Goal: Use online tool/utility: Utilize a website feature to perform a specific function

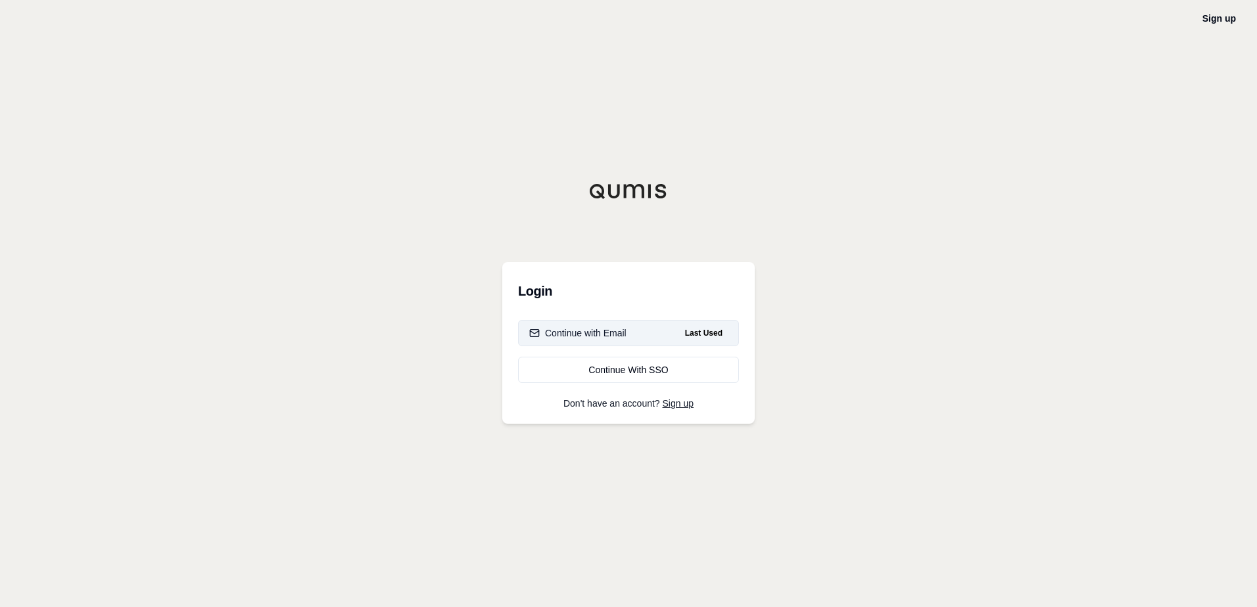
click at [636, 339] on button "Continue with Email Last Used" at bounding box center [628, 333] width 221 height 26
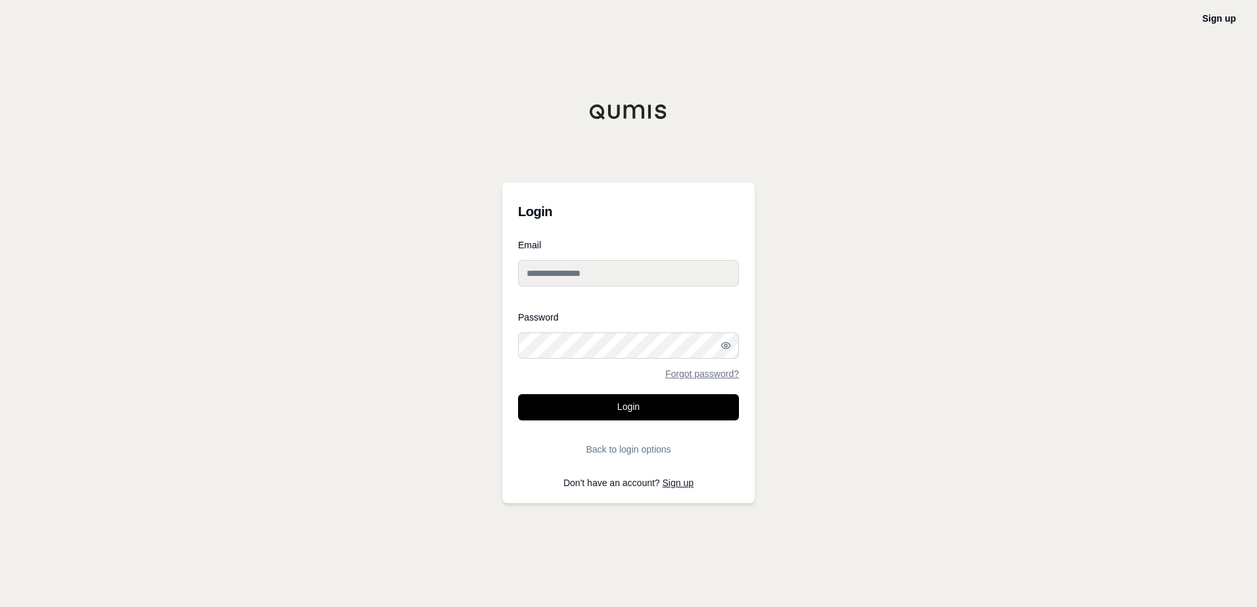
click at [609, 278] on input "Email" at bounding box center [628, 273] width 221 height 26
type input "**********"
click at [674, 411] on button "Login" at bounding box center [628, 407] width 221 height 26
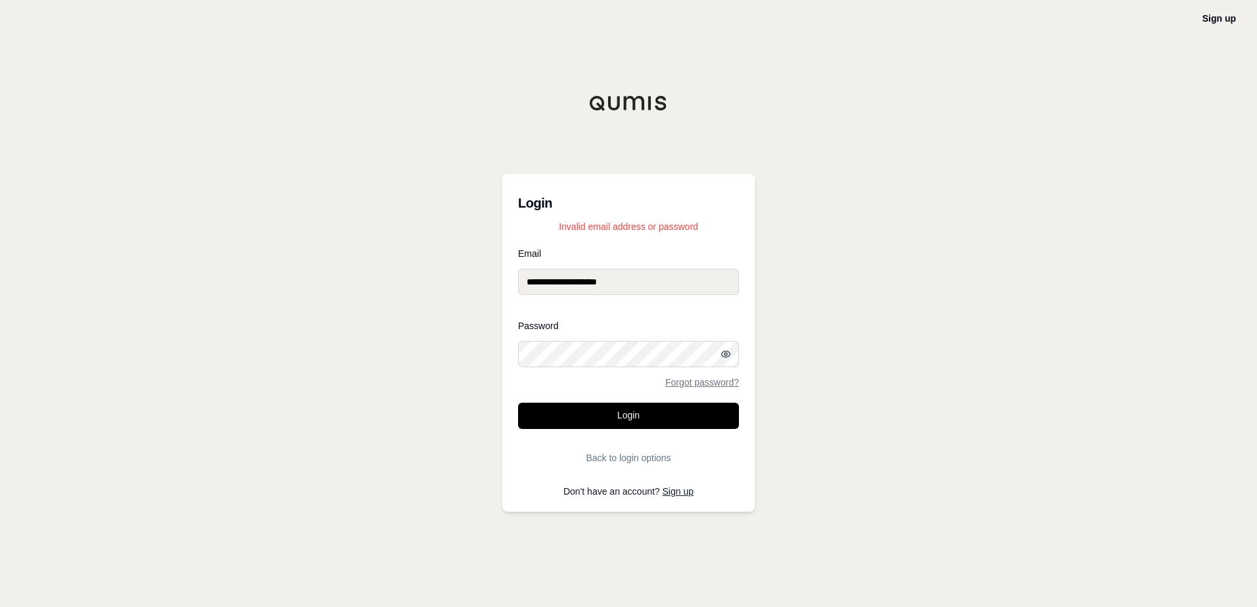
click at [724, 357] on icon "button" at bounding box center [725, 354] width 9 height 6
click at [480, 354] on div "**********" at bounding box center [628, 303] width 1257 height 607
click at [518, 403] on button "Login" at bounding box center [628, 416] width 221 height 26
click at [495, 359] on div "**********" at bounding box center [628, 303] width 1257 height 607
click at [518, 403] on button "Login" at bounding box center [628, 416] width 221 height 26
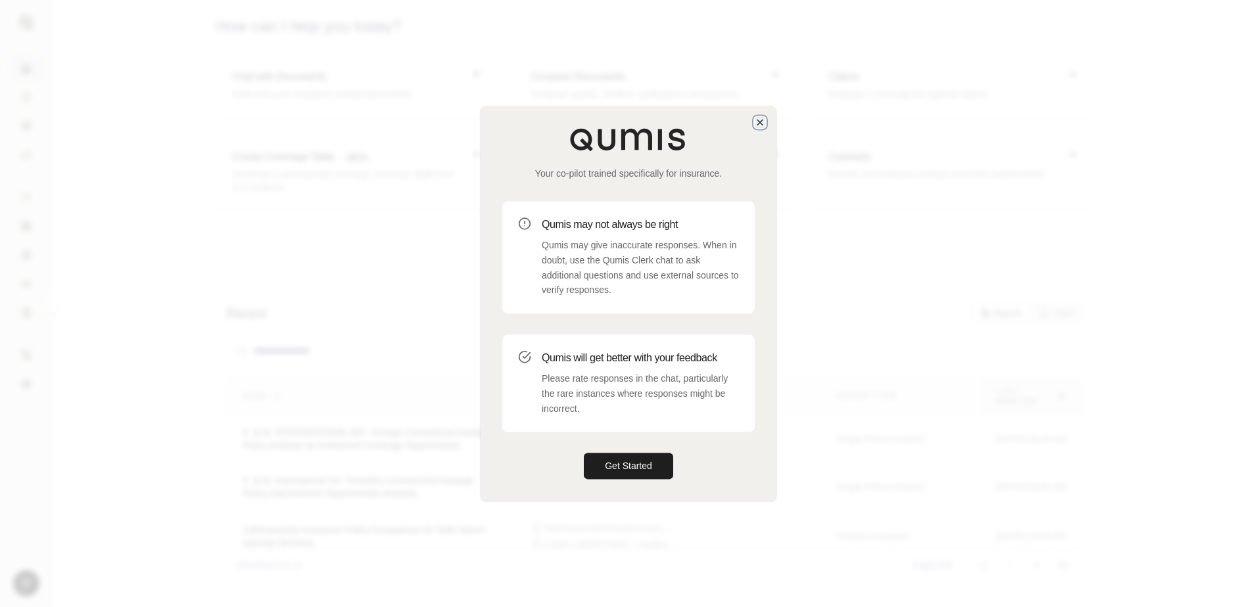
click at [762, 125] on icon "button" at bounding box center [759, 122] width 5 height 5
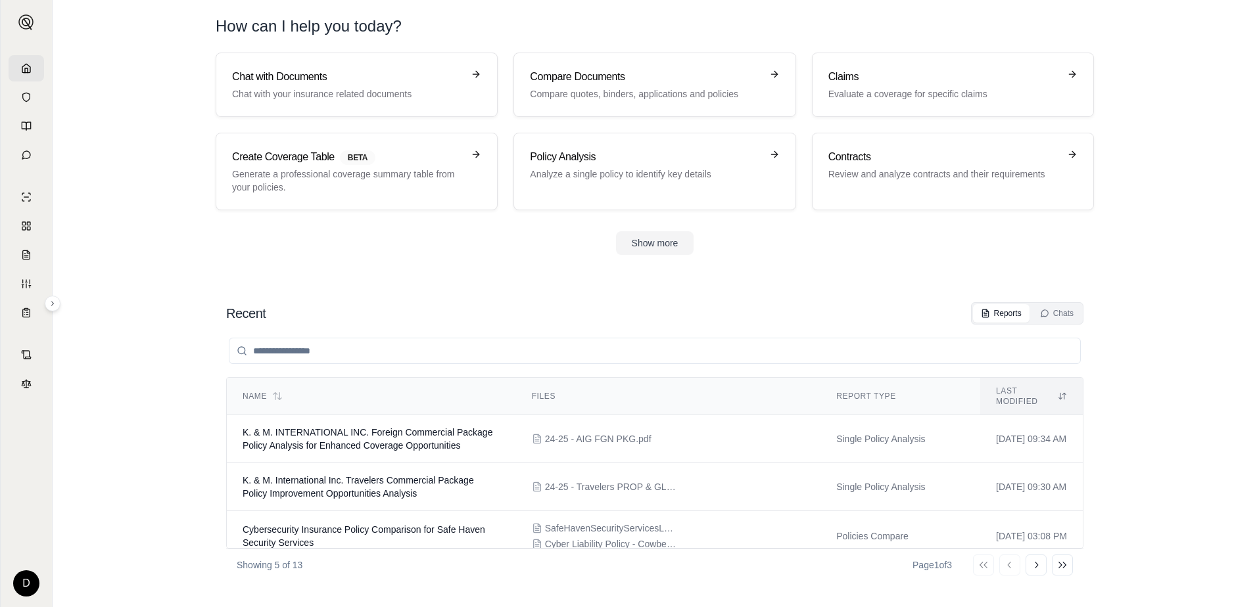
click at [434, 279] on section "Recent Reports Chats Name Files Report Type Last modified K. & M. INTERNATIONAL…" at bounding box center [654, 441] width 1193 height 331
click at [653, 240] on button "Show more" at bounding box center [655, 243] width 78 height 24
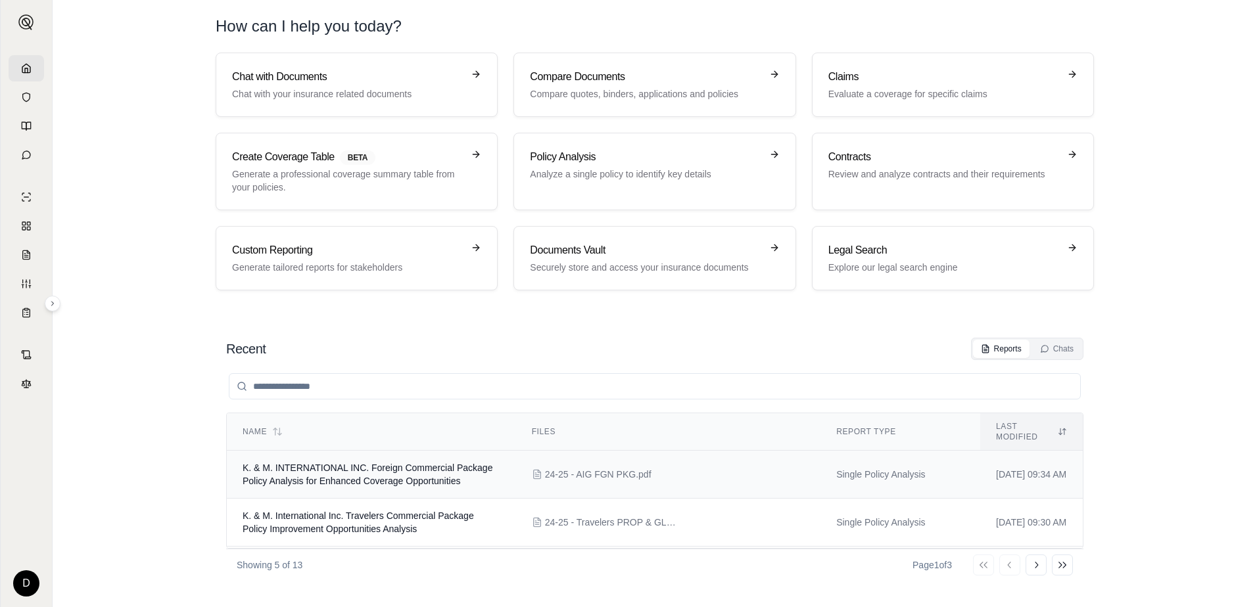
click at [609, 471] on span "24-25 - AIG FGN PKG.pdf" at bounding box center [598, 474] width 106 height 13
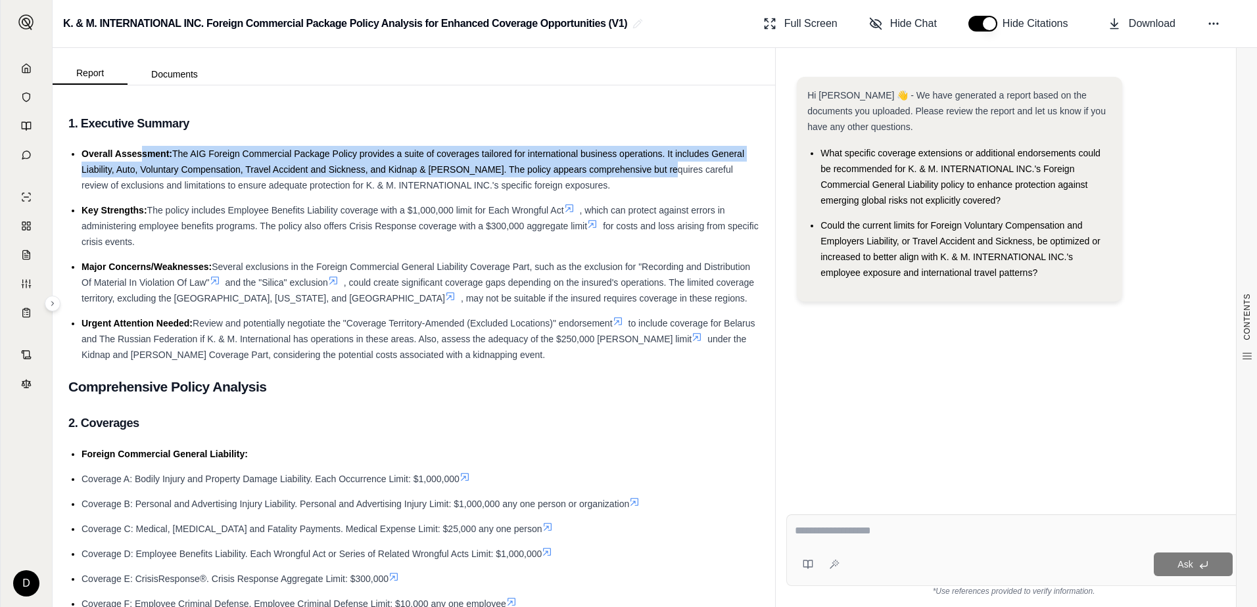
drag, startPoint x: 148, startPoint y: 146, endPoint x: 659, endPoint y: 174, distance: 512.1
click at [659, 174] on li "Overall Assessment: The AIG Foreign Commercial Package Policy provides a suite …" at bounding box center [420, 169] width 678 height 47
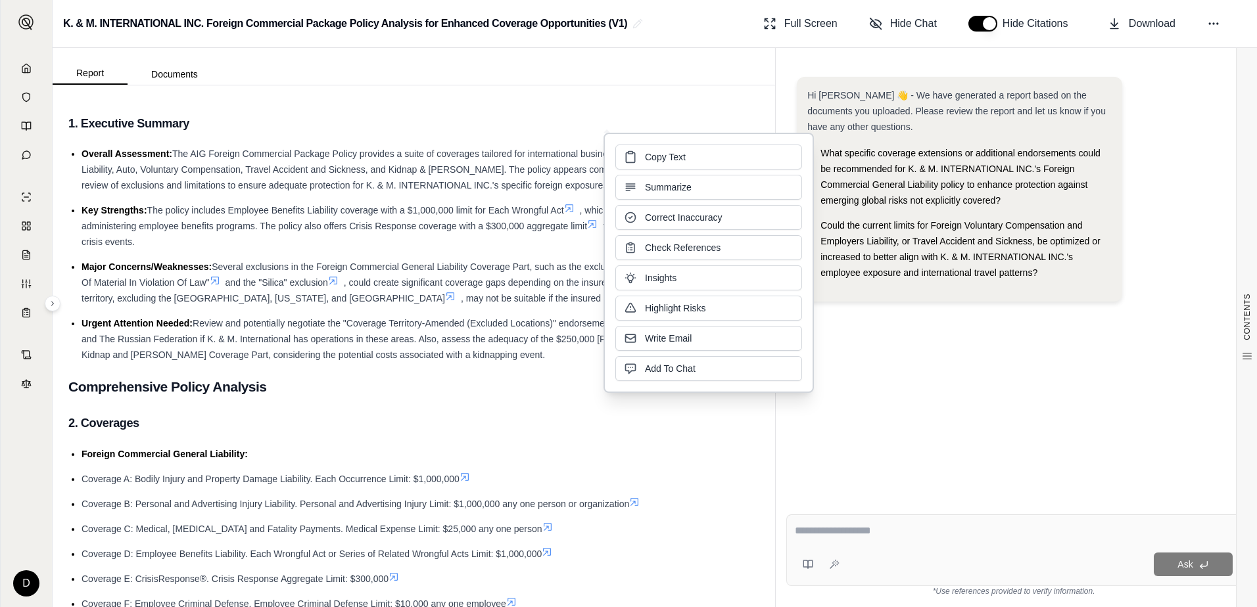
click at [185, 220] on li "Key Strengths: The policy includes Employee Benefits Liability coverage with a …" at bounding box center [420, 225] width 678 height 47
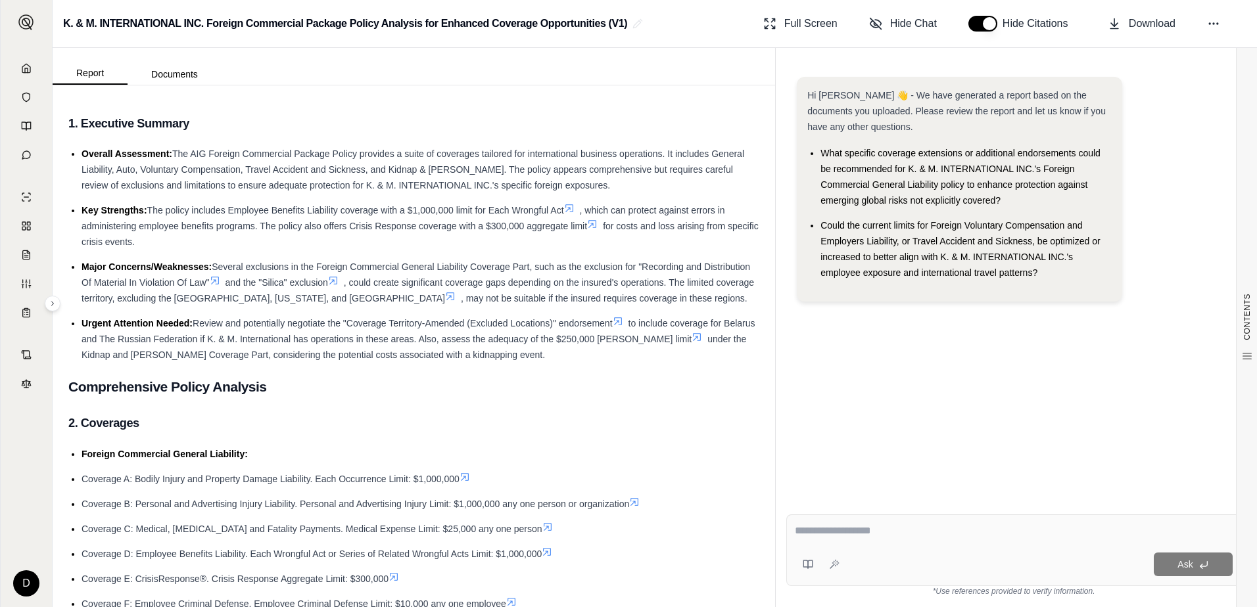
click at [887, 528] on textarea at bounding box center [1014, 531] width 438 height 16
type textarea "**********"
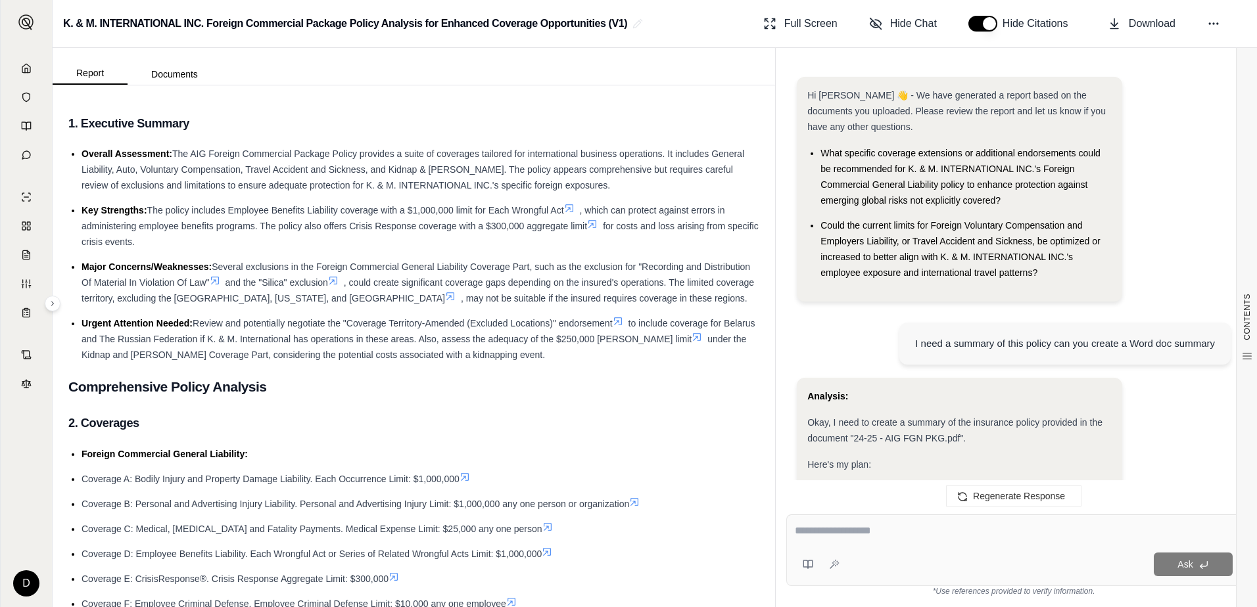
scroll to position [2846, 0]
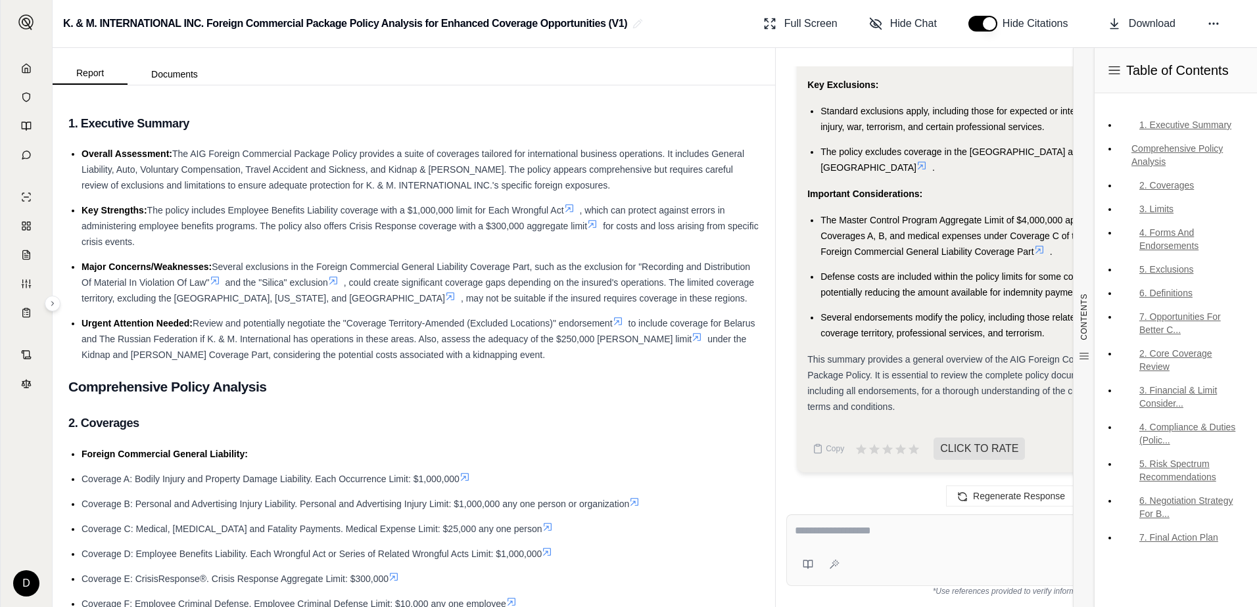
click at [974, 315] on span "Several endorsements modify the policy, including those related to coverage ter…" at bounding box center [955, 325] width 270 height 26
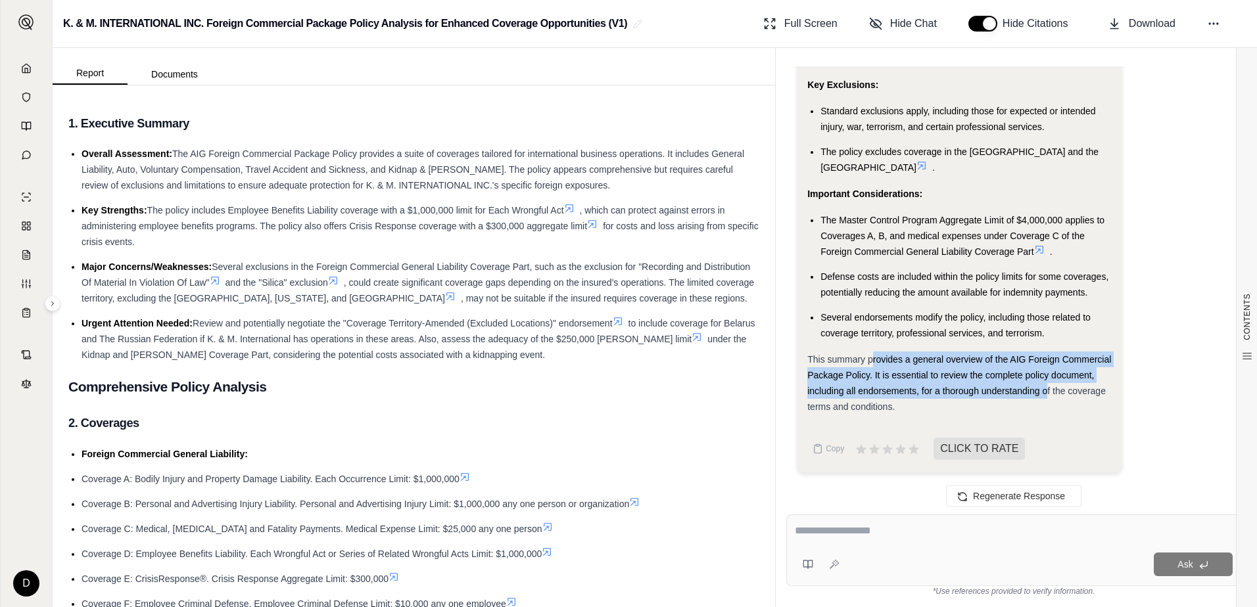
drag, startPoint x: 908, startPoint y: 359, endPoint x: 1057, endPoint y: 400, distance: 155.3
click at [1045, 397] on div "This summary provides a general overview of the AIG Foreign Commercial Package …" at bounding box center [959, 383] width 304 height 63
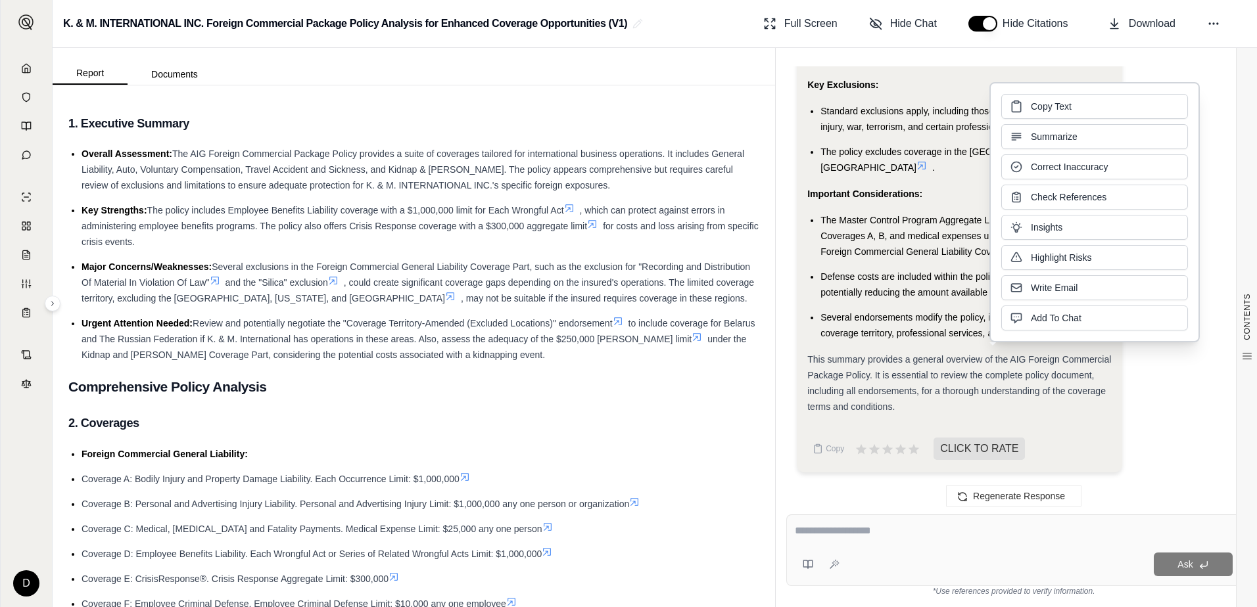
drag, startPoint x: 1057, startPoint y: 400, endPoint x: 1096, endPoint y: 400, distance: 38.8
click at [1096, 400] on div "This summary provides a general overview of the AIG Foreign Commercial Package …" at bounding box center [959, 383] width 304 height 63
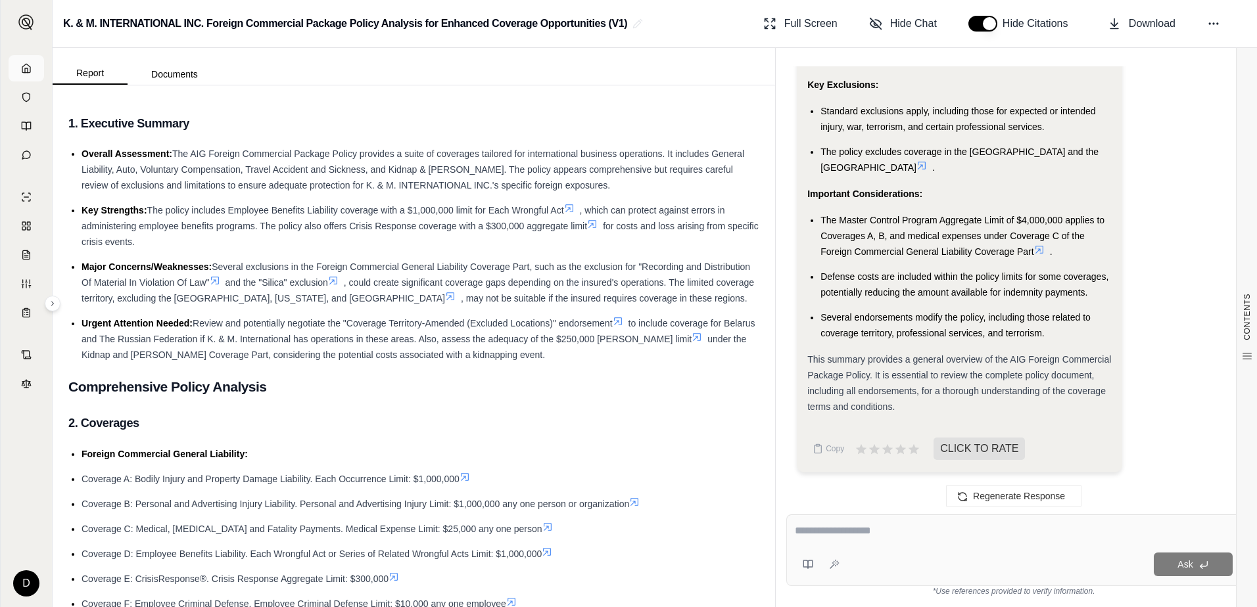
click at [28, 74] on link at bounding box center [26, 68] width 35 height 26
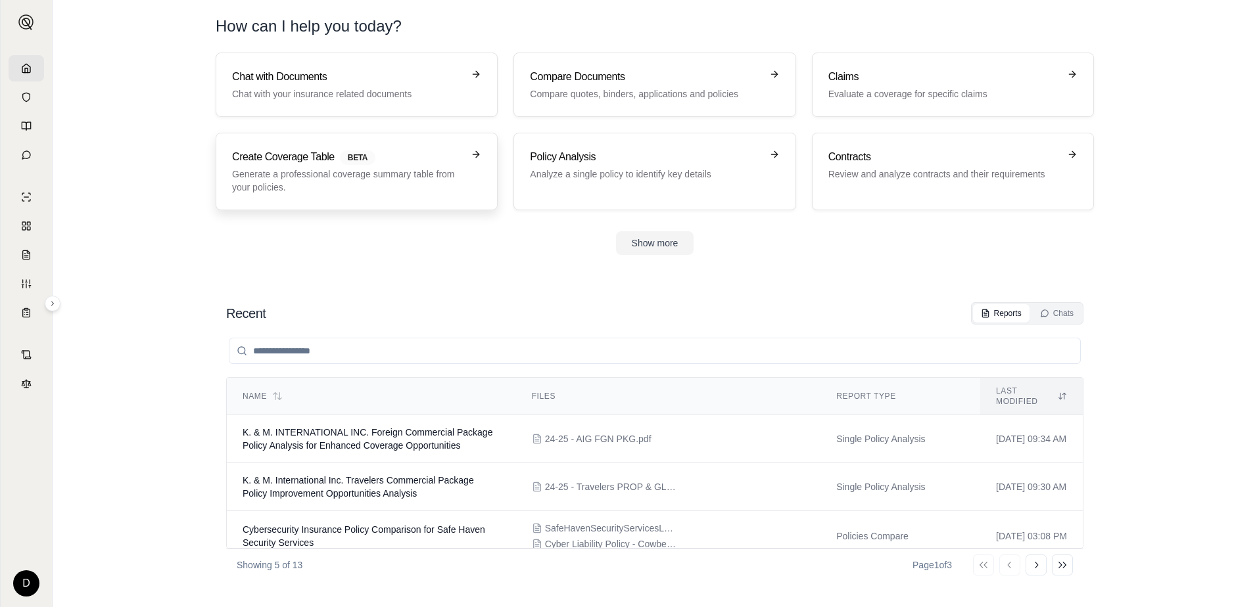
click at [348, 177] on p "Generate a professional coverage summary table from your policies." at bounding box center [347, 181] width 231 height 26
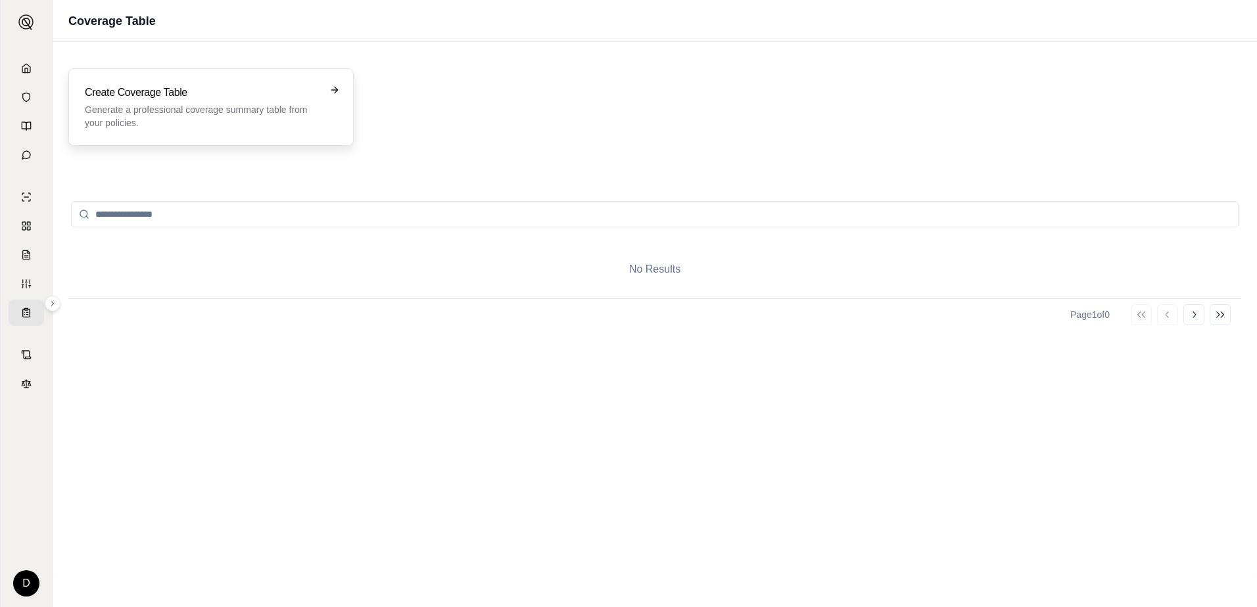
click at [235, 97] on h3 "Create Coverage Table" at bounding box center [202, 93] width 234 height 16
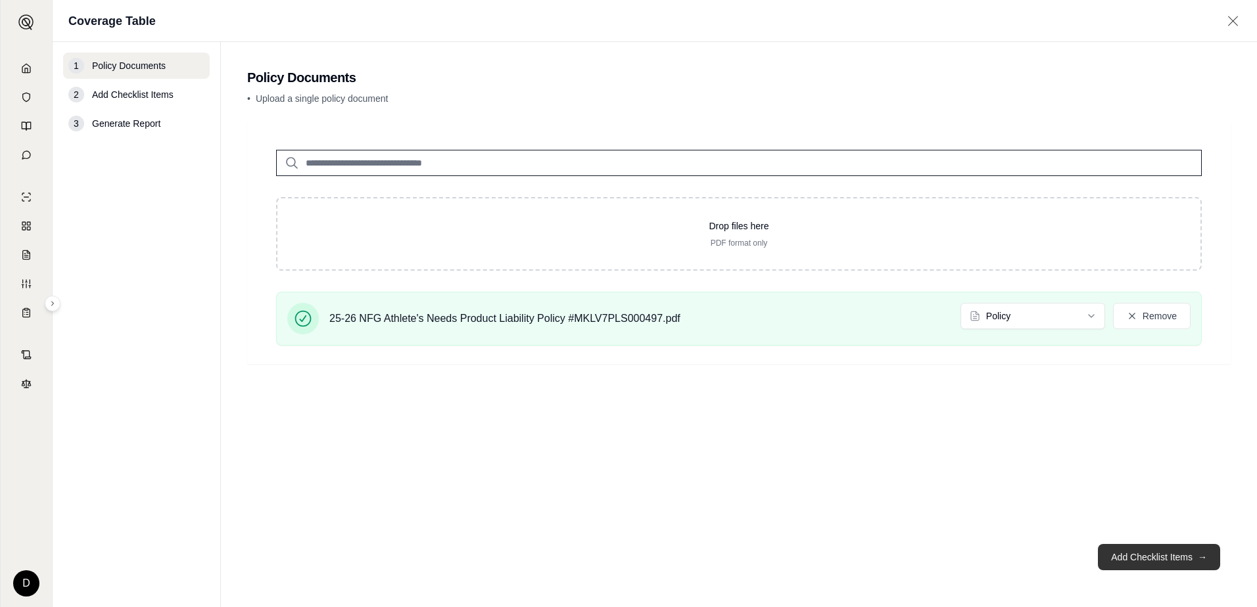
click at [1157, 558] on button "Add Checklist Items →" at bounding box center [1159, 557] width 122 height 26
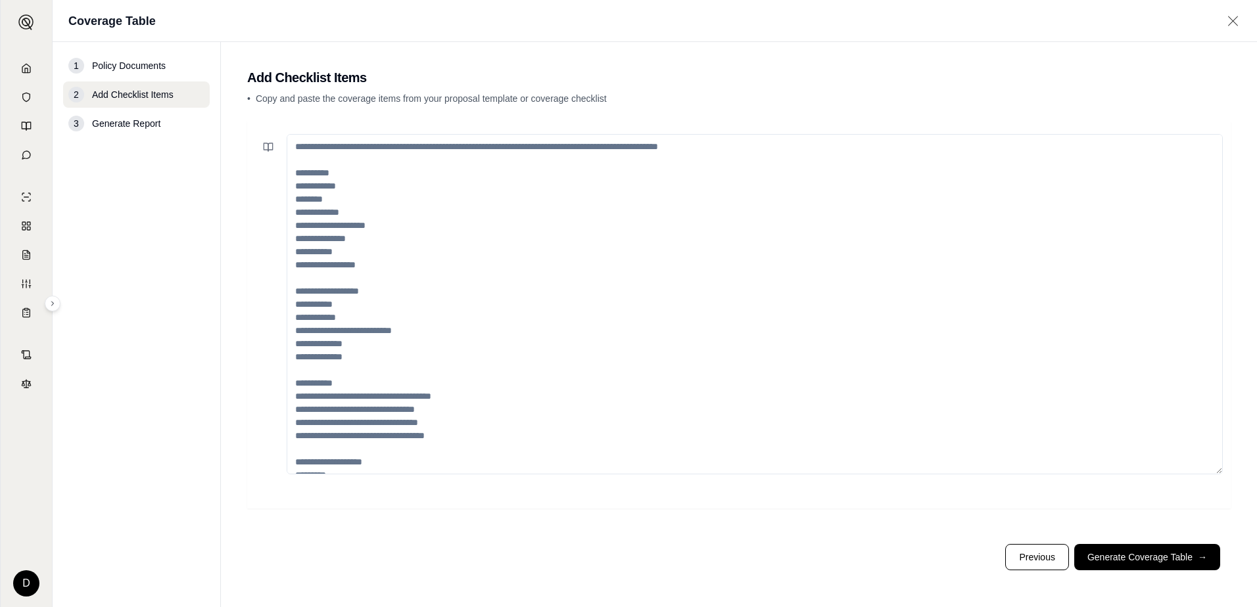
drag, startPoint x: 332, startPoint y: 145, endPoint x: 758, endPoint y: 150, distance: 426.6
click at [758, 147] on textarea at bounding box center [755, 304] width 936 height 340
drag, startPoint x: 382, startPoint y: 256, endPoint x: 325, endPoint y: 237, distance: 61.1
click at [382, 256] on textarea at bounding box center [755, 304] width 936 height 340
drag, startPoint x: 294, startPoint y: 189, endPoint x: 404, endPoint y: 424, distance: 258.7
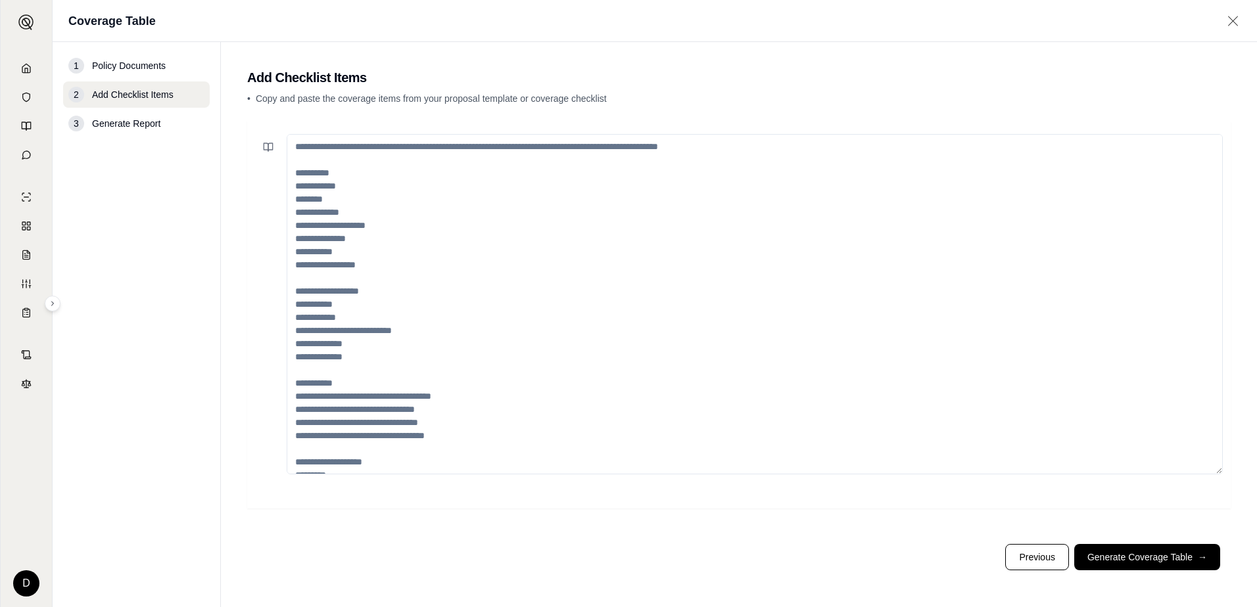
click at [402, 422] on textarea at bounding box center [755, 304] width 936 height 340
click at [1139, 559] on button "Generate Coverage Table →" at bounding box center [1147, 557] width 146 height 26
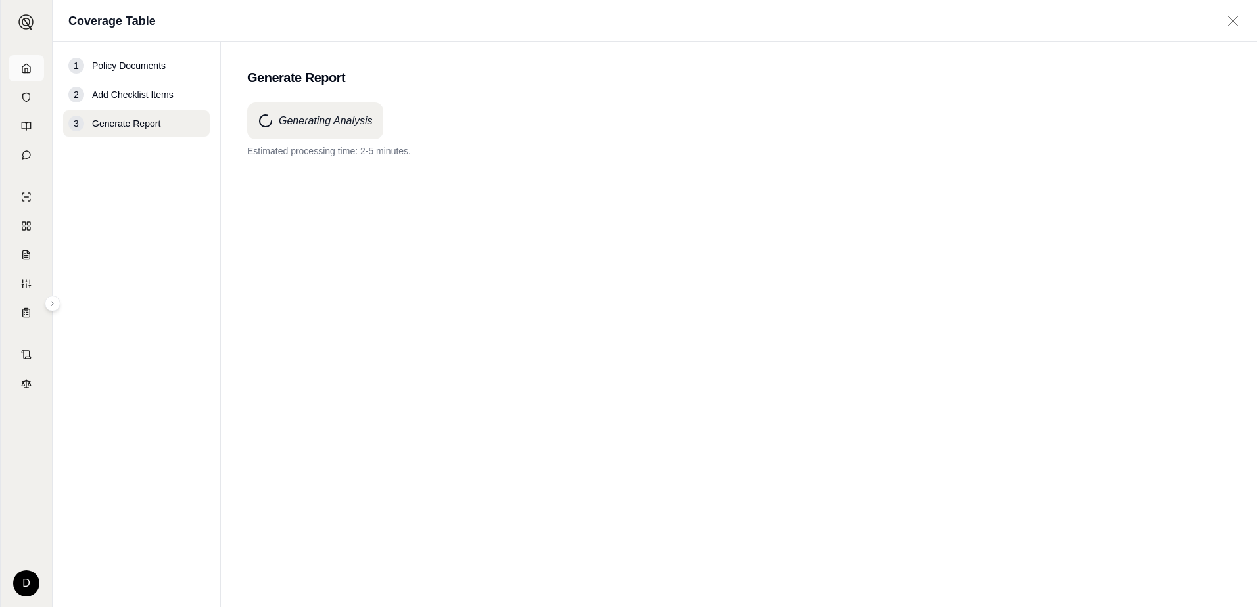
click at [29, 62] on link at bounding box center [26, 68] width 35 height 26
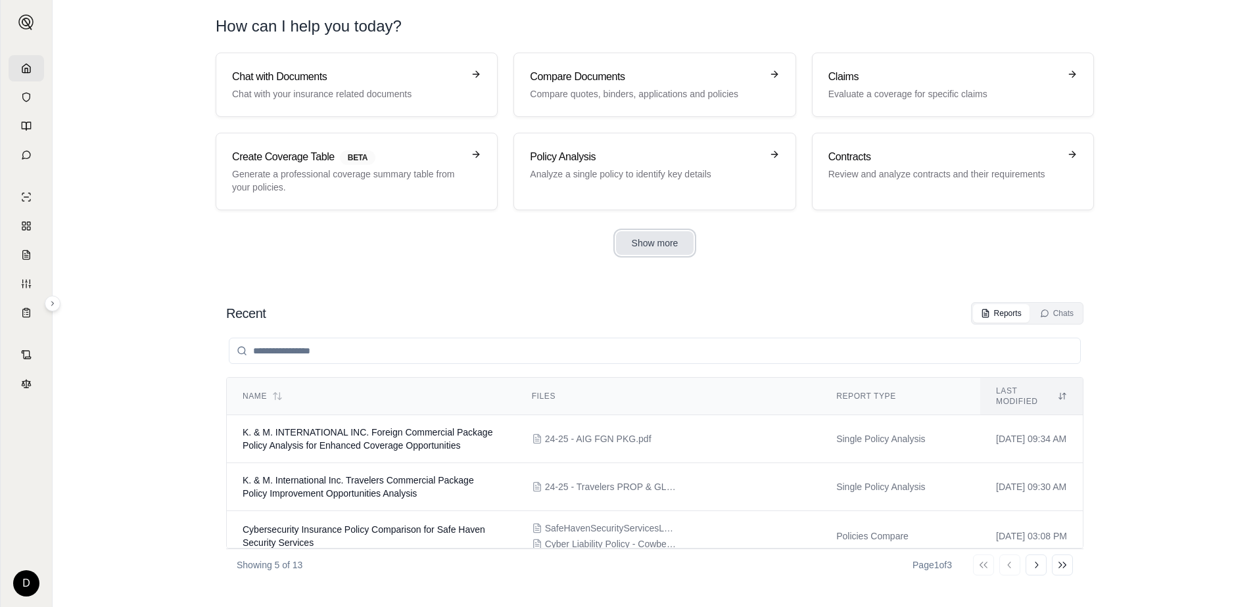
click at [651, 232] on button "Show more" at bounding box center [655, 243] width 78 height 24
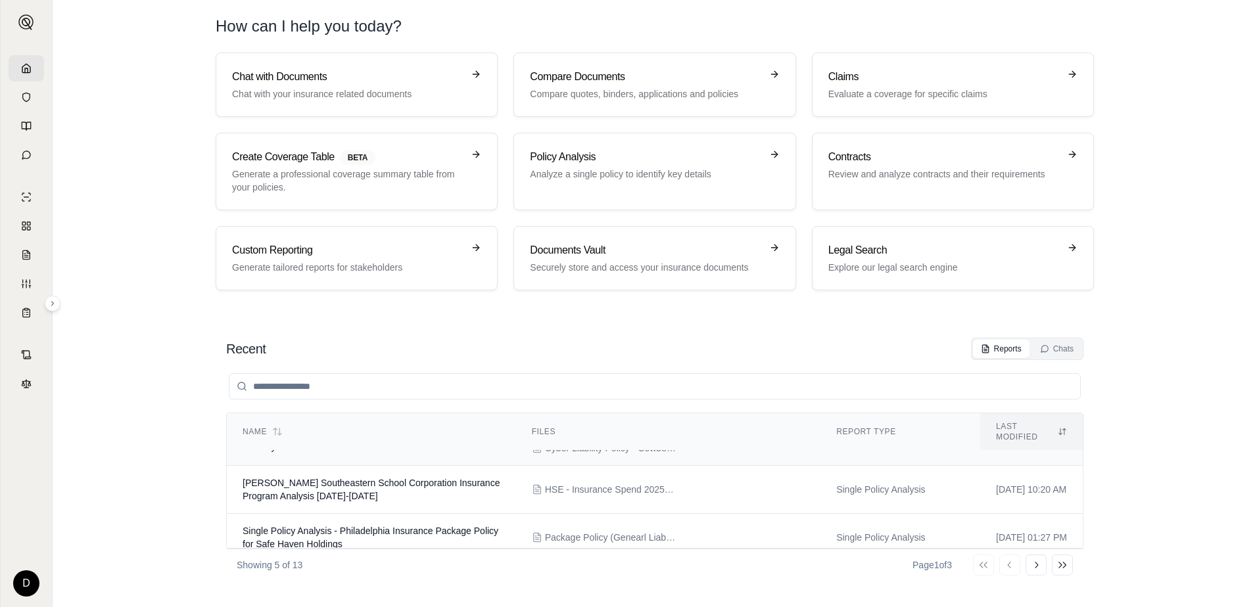
scroll to position [147, 0]
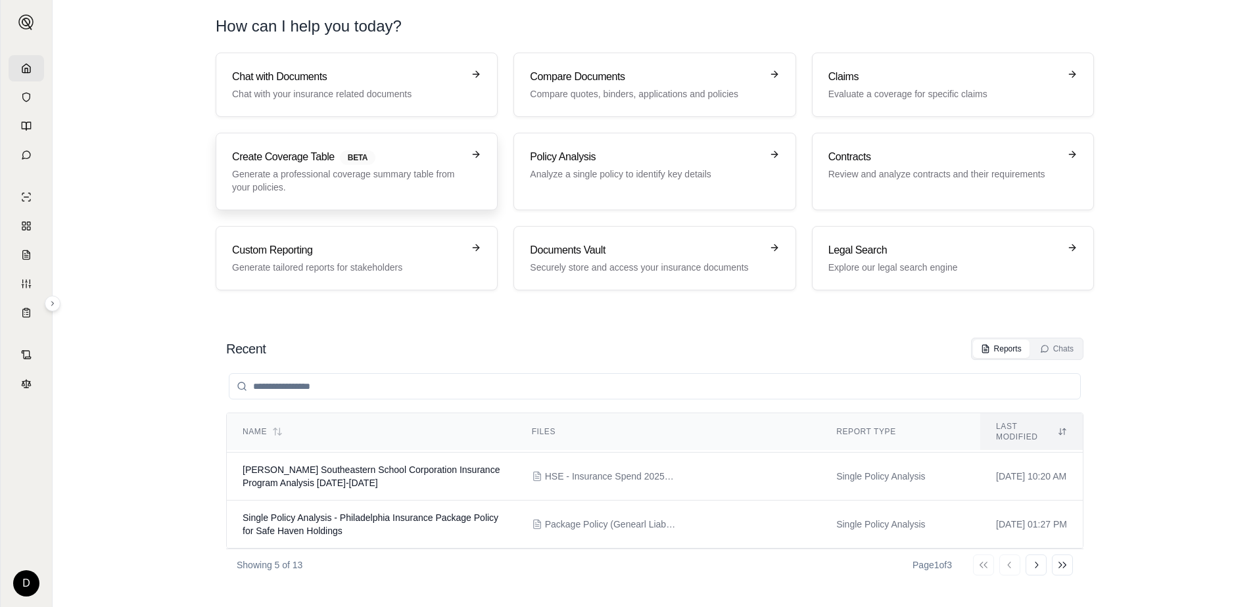
click at [377, 168] on p "Generate a professional coverage summary table from your policies." at bounding box center [347, 181] width 231 height 26
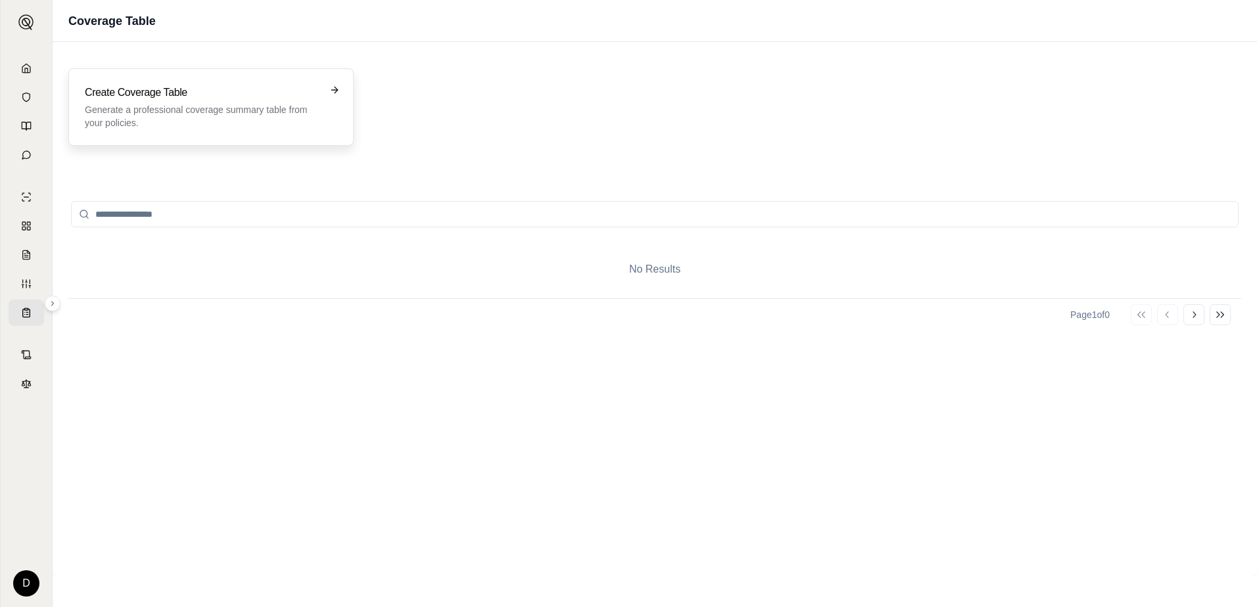
click at [199, 100] on h3 "Create Coverage Table" at bounding box center [202, 93] width 234 height 16
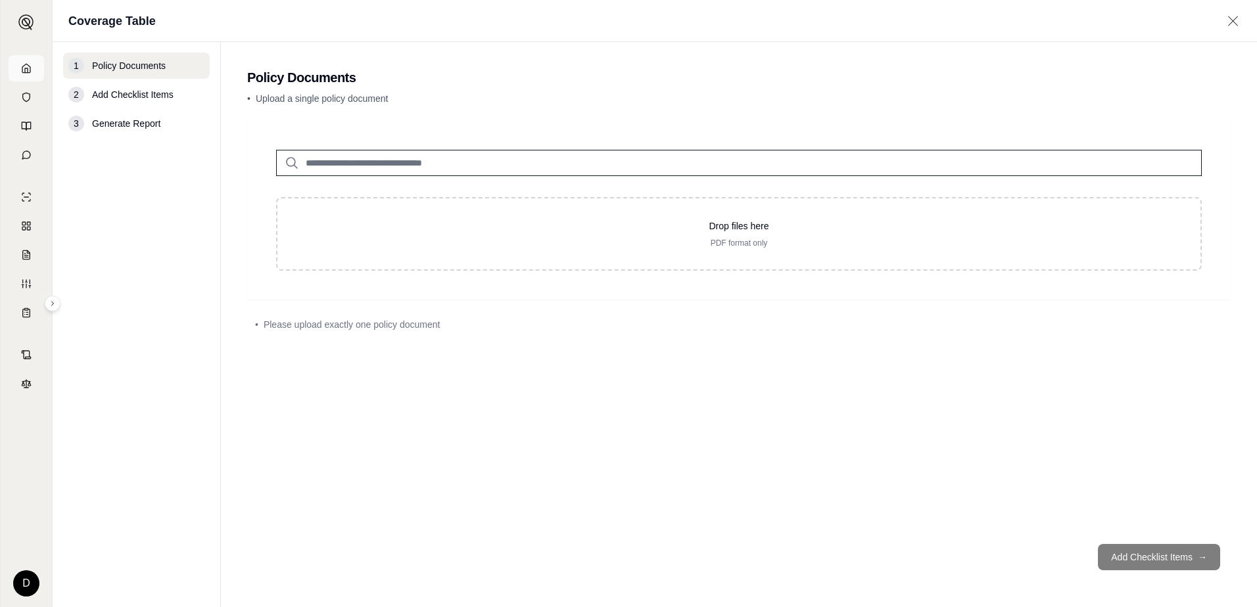
click at [22, 72] on icon at bounding box center [26, 68] width 8 height 9
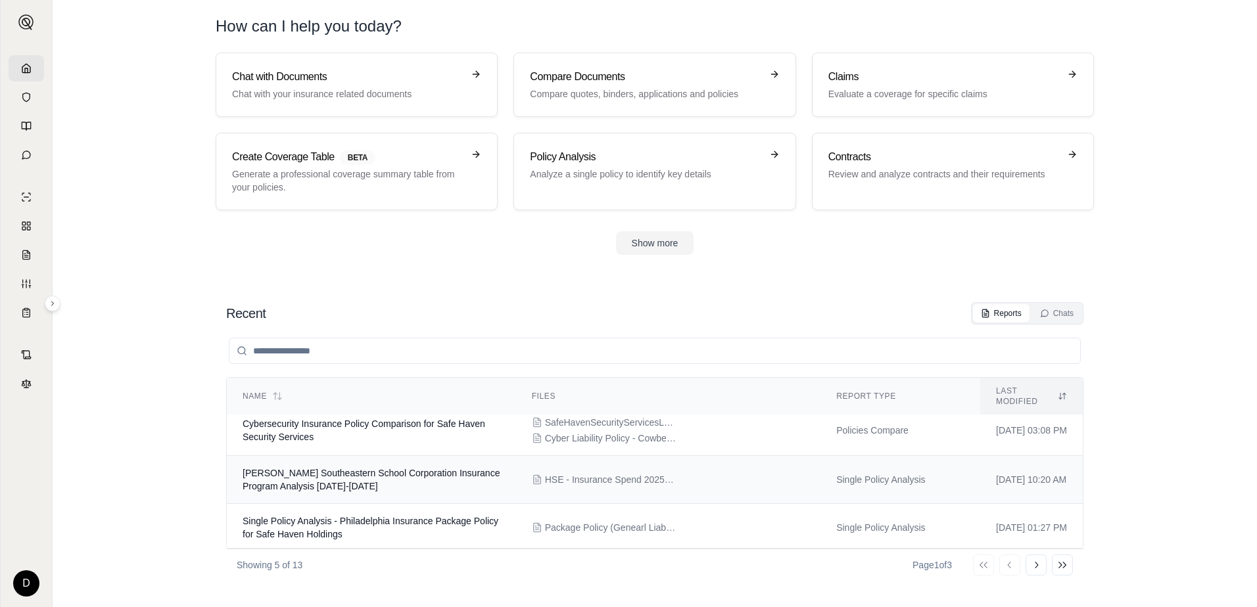
scroll to position [112, 0]
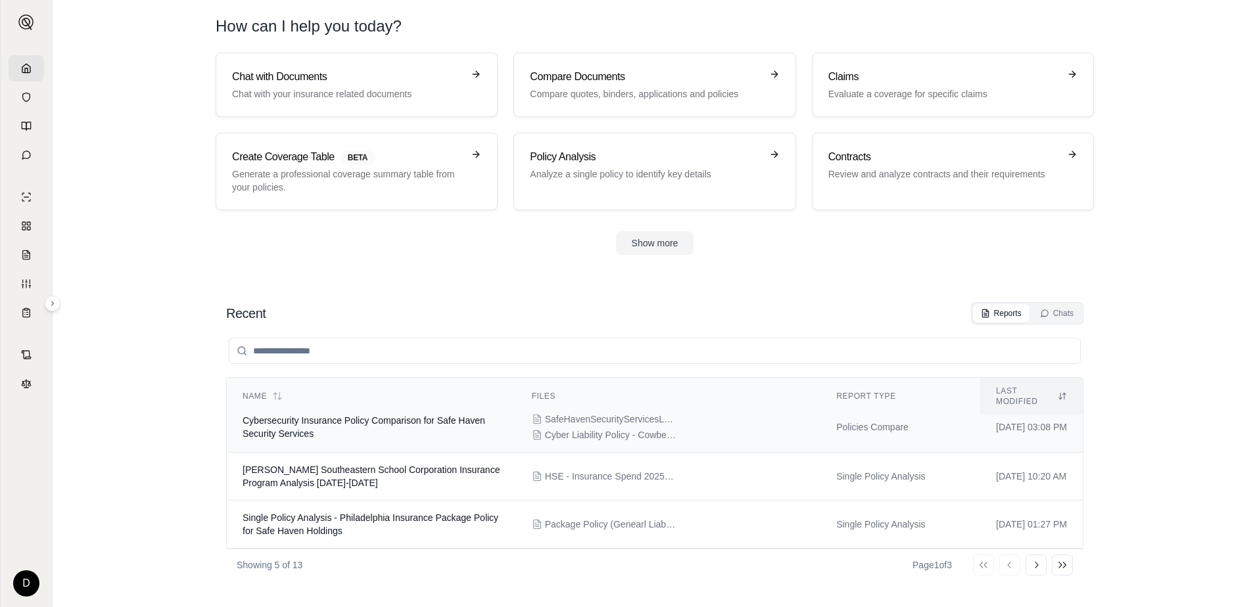
click at [398, 432] on td "Cybersecurity Insurance Policy Comparison for Safe Haven Security Services" at bounding box center [371, 427] width 289 height 51
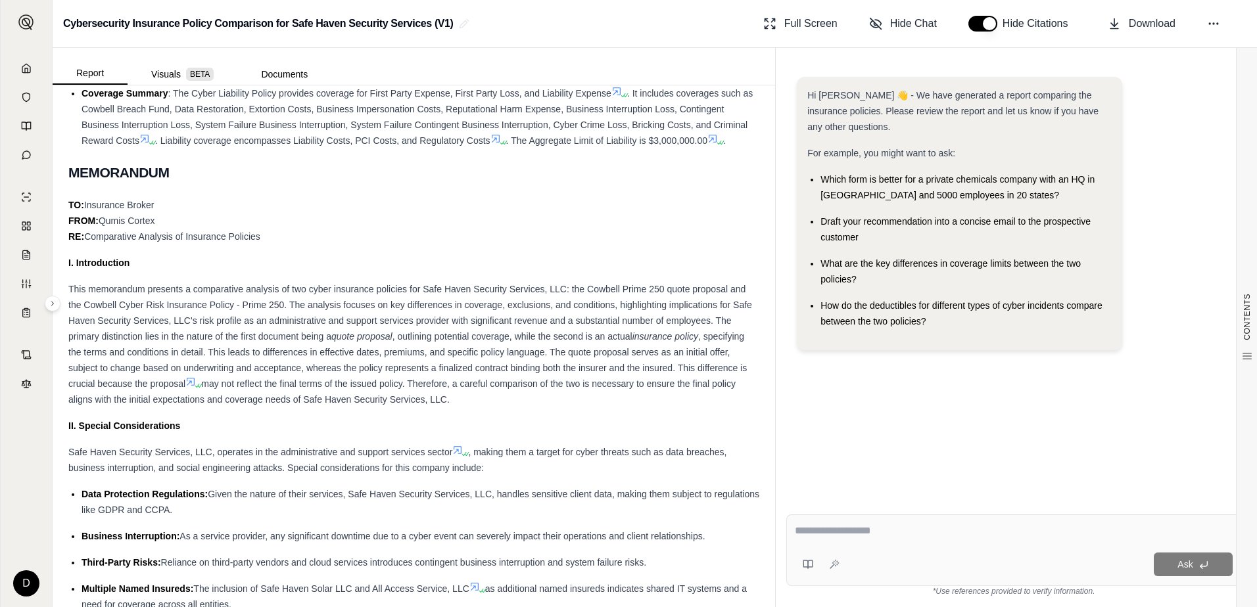
scroll to position [657, 0]
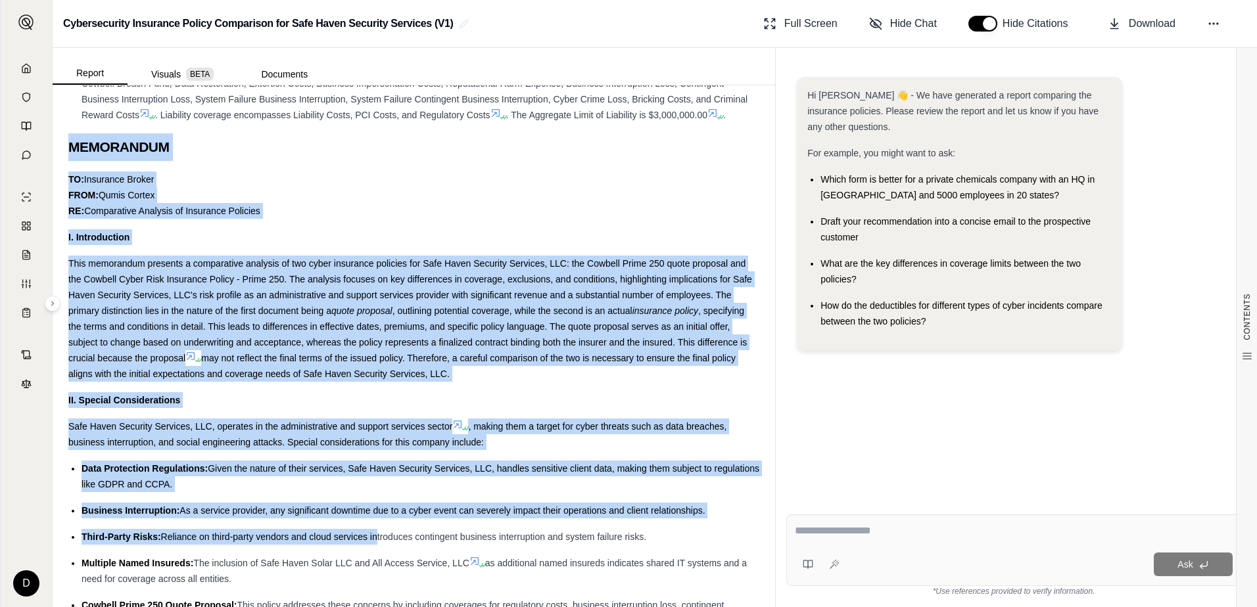
drag, startPoint x: 72, startPoint y: 142, endPoint x: 375, endPoint y: 534, distance: 495.2
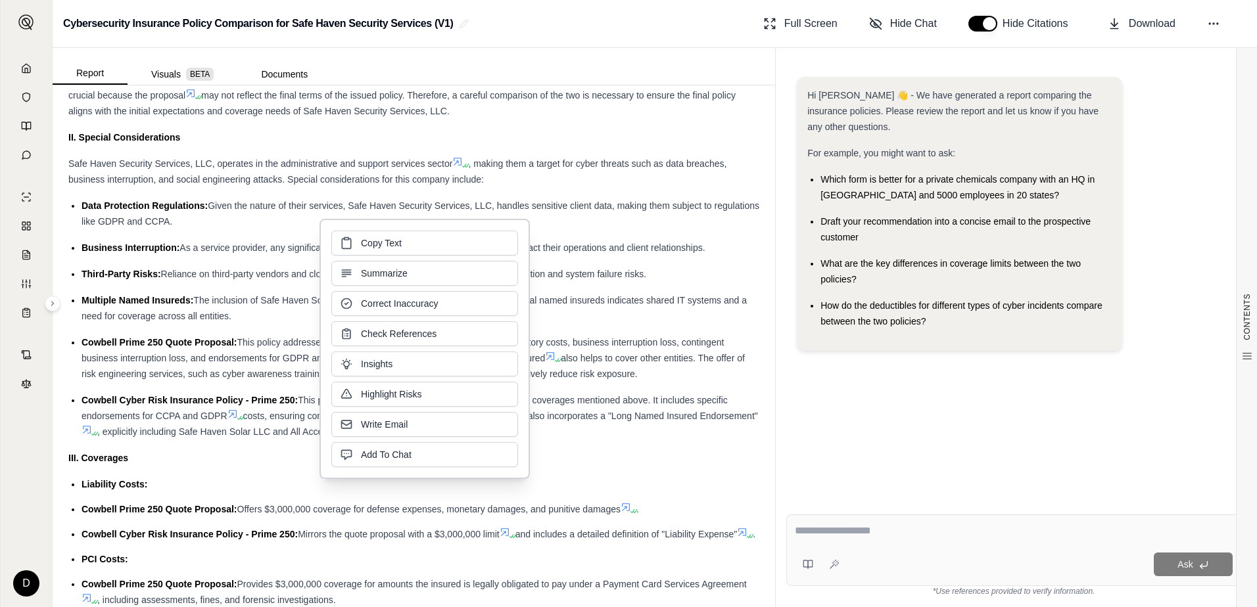
click at [203, 432] on div "Cowbell Cyber Risk Insurance Policy - Prime 250: This policy provides detailed …" at bounding box center [420, 415] width 678 height 47
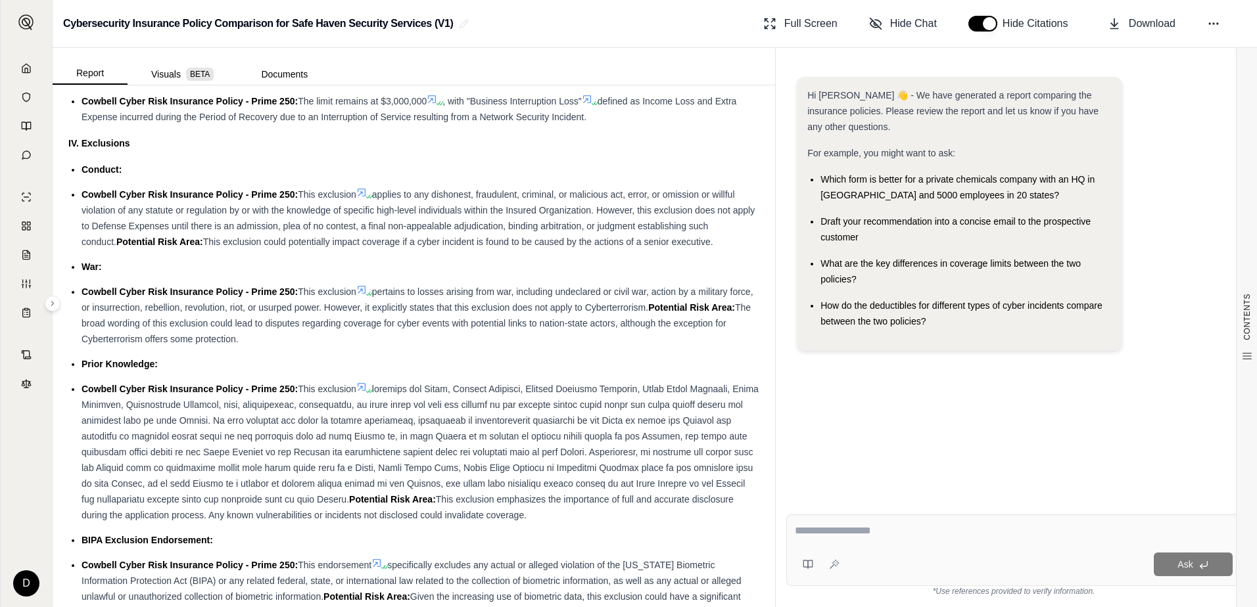
scroll to position [1774, 0]
